Goal: Navigation & Orientation: Find specific page/section

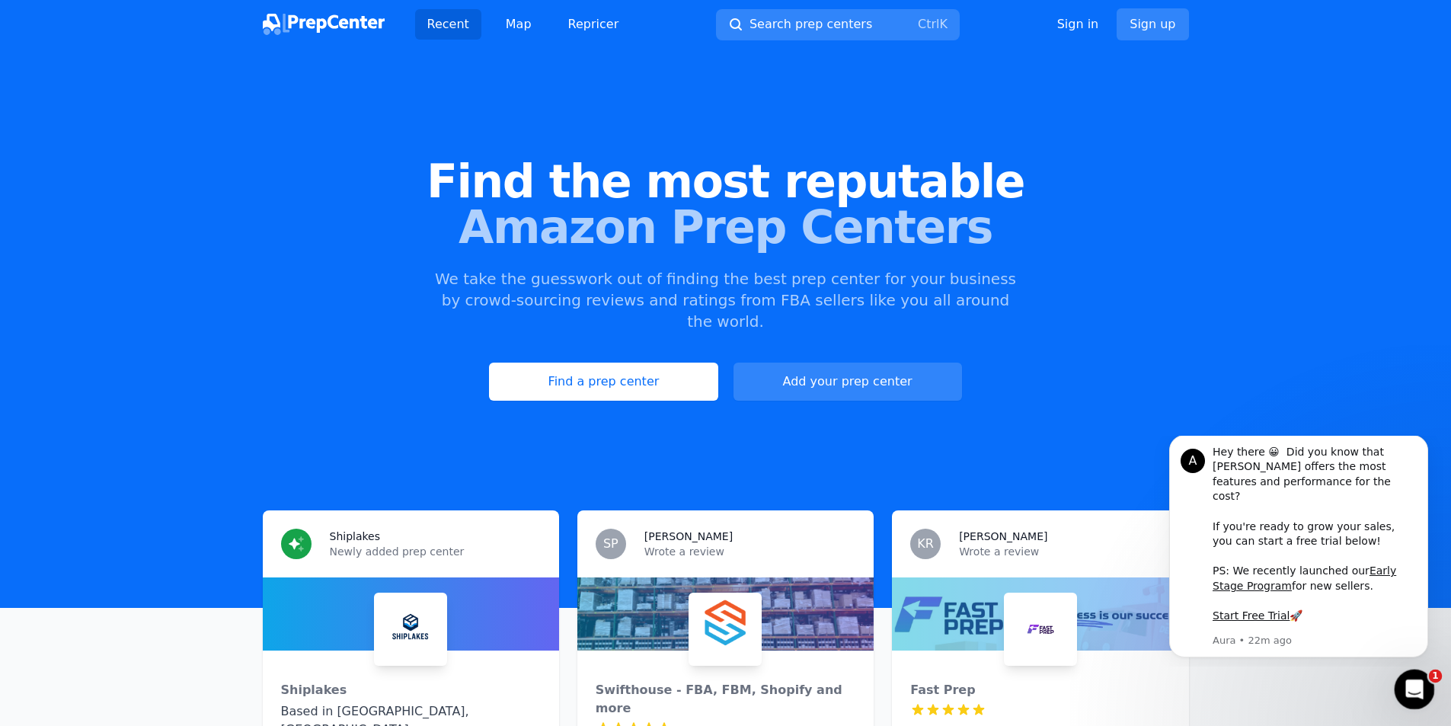
click at [1410, 686] on icon "Open Intercom Messenger" at bounding box center [1412, 687] width 25 height 25
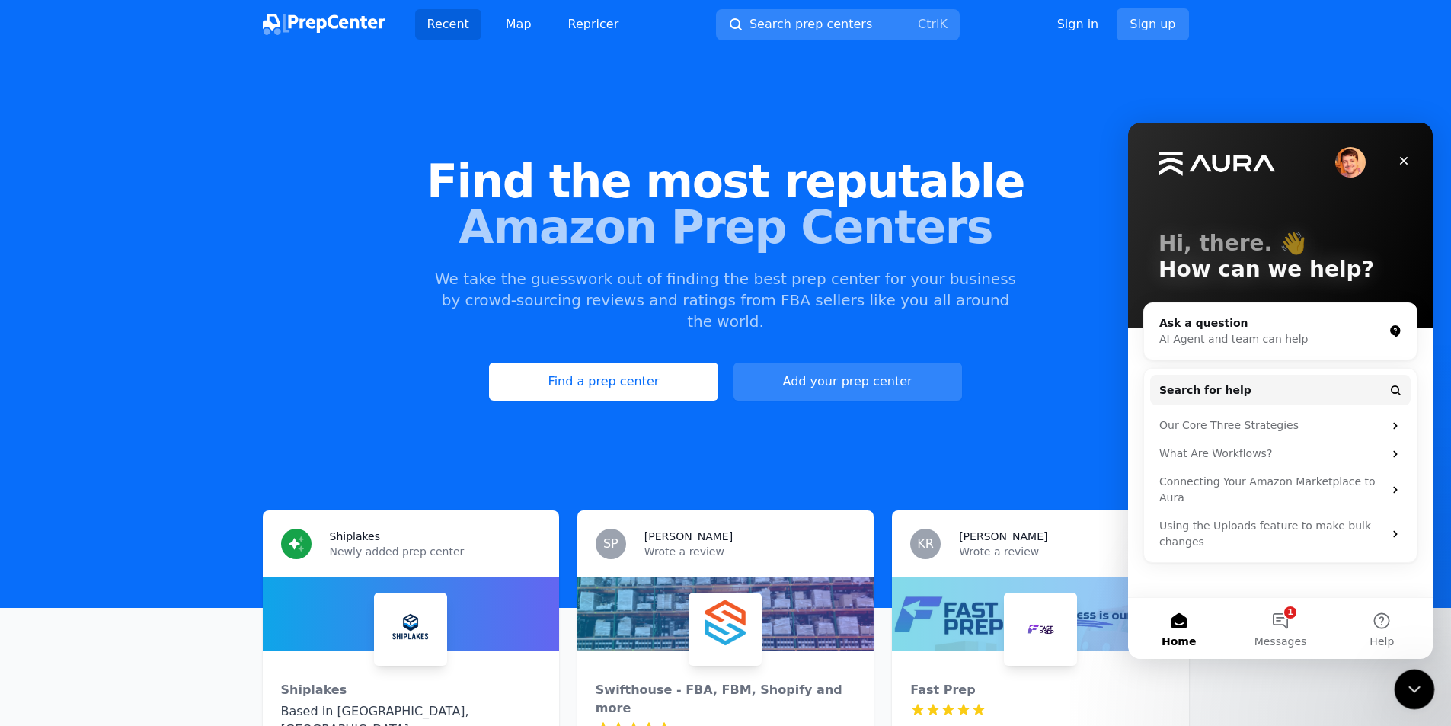
click at [1410, 686] on icon "Close Intercom Messenger" at bounding box center [1412, 687] width 18 height 18
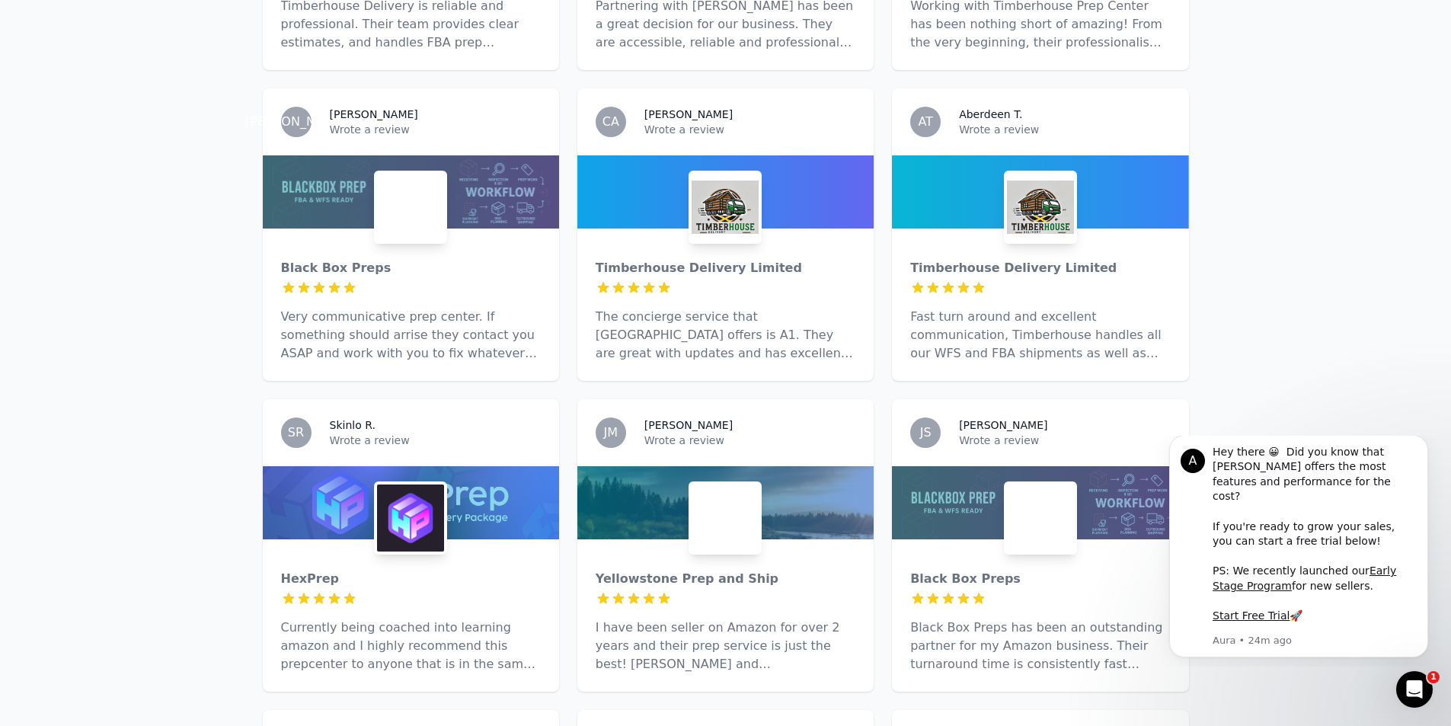
scroll to position [1447, 0]
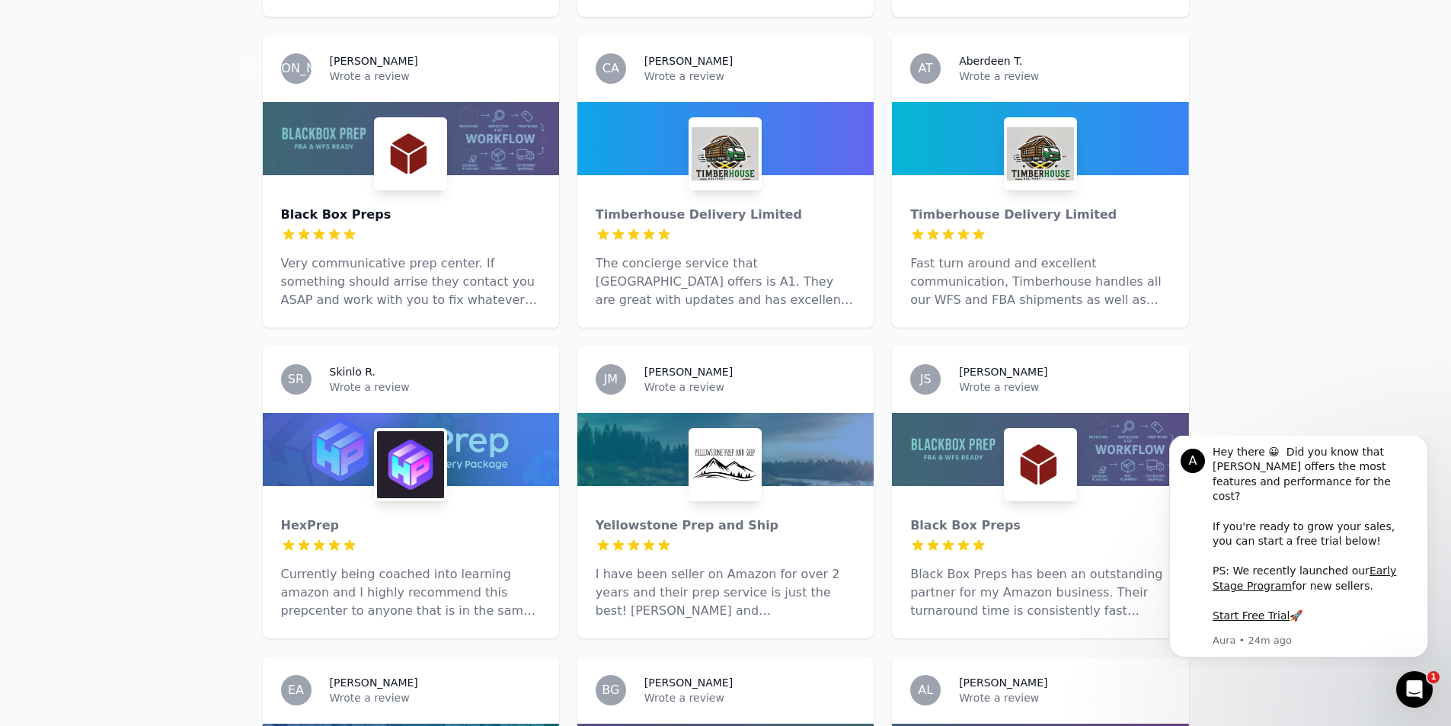
click at [430, 206] on div "Black Box Preps" at bounding box center [411, 215] width 260 height 18
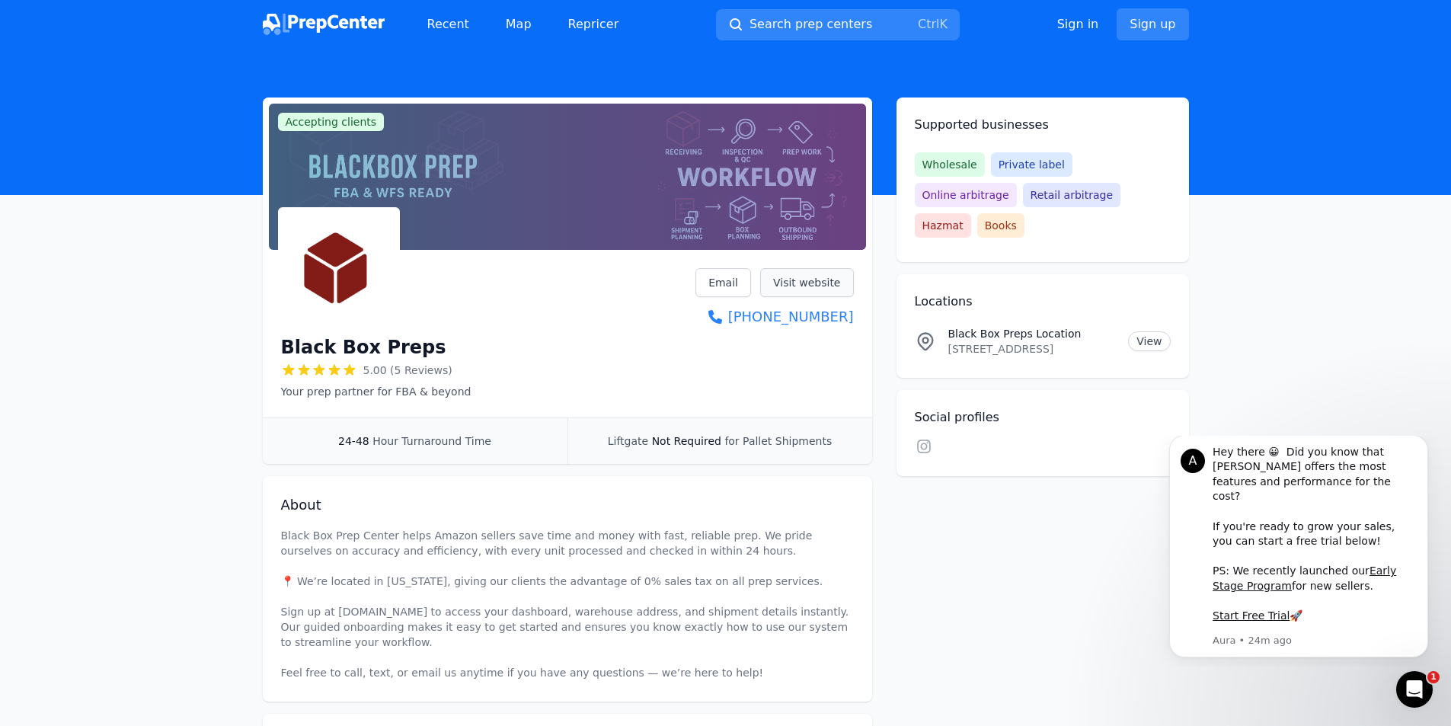
click at [798, 277] on link "Visit website" at bounding box center [807, 282] width 94 height 29
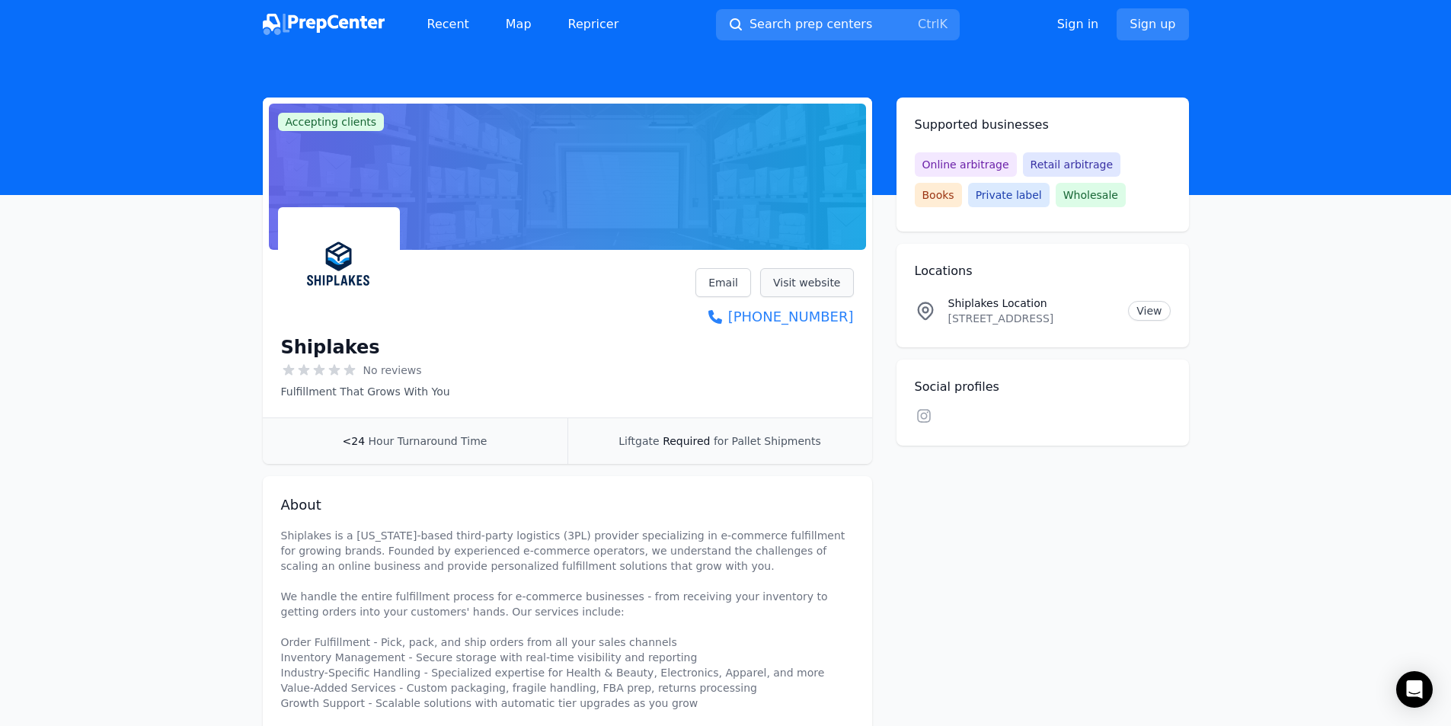
click at [801, 278] on link "Visit website" at bounding box center [807, 282] width 94 height 29
